Goal: Find specific page/section: Find specific page/section

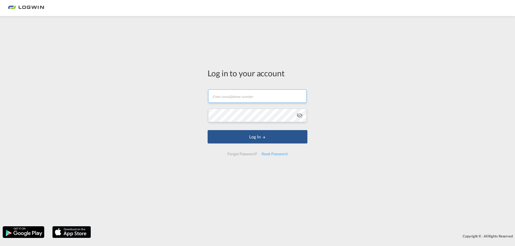
click at [229, 97] on input "text" at bounding box center [257, 96] width 98 height 13
type input "[PERSON_NAME][EMAIL_ADDRESS][DOMAIN_NAME]"
click at [208, 130] on button "Log In" at bounding box center [258, 136] width 100 height 13
